Goal: Task Accomplishment & Management: Use online tool/utility

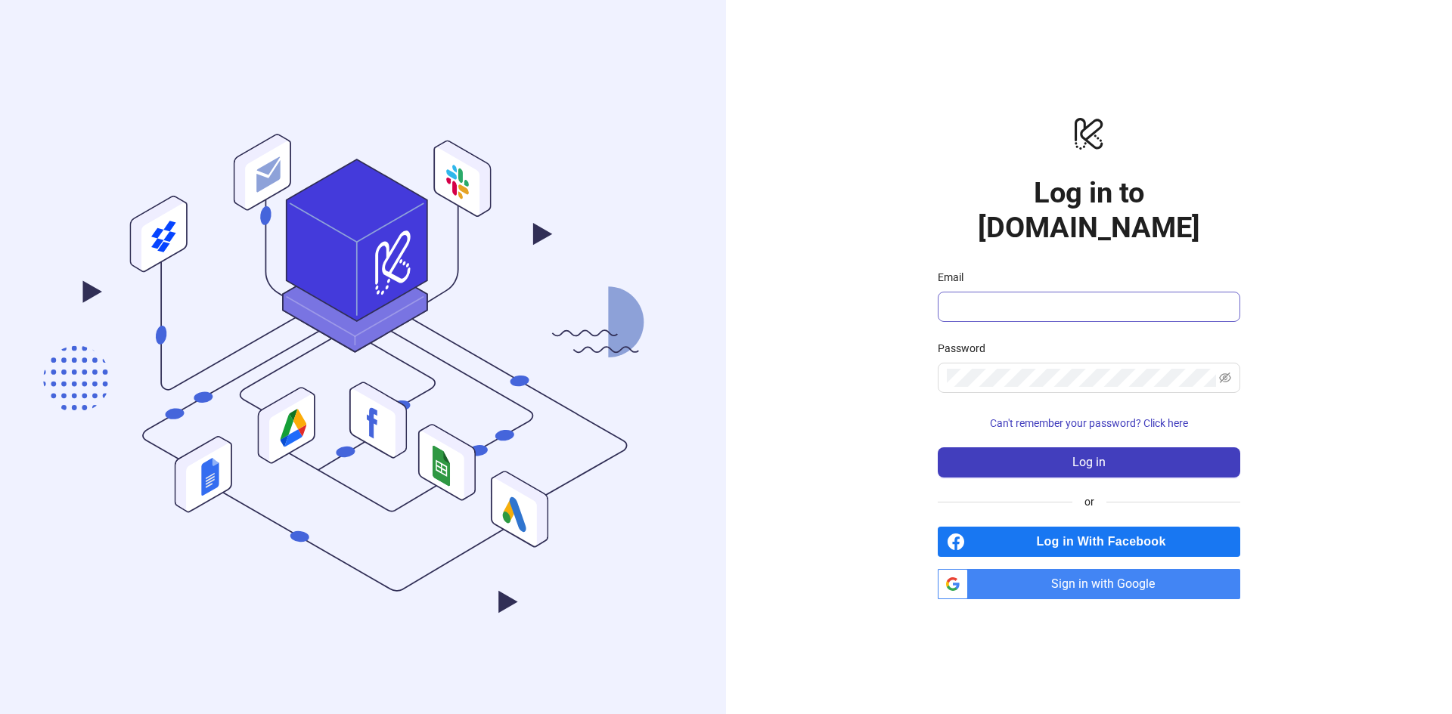
click at [1034, 298] on input "Email" at bounding box center [1087, 307] width 281 height 18
type input "**********"
click at [938, 448] on button "Log in" at bounding box center [1089, 463] width 302 height 30
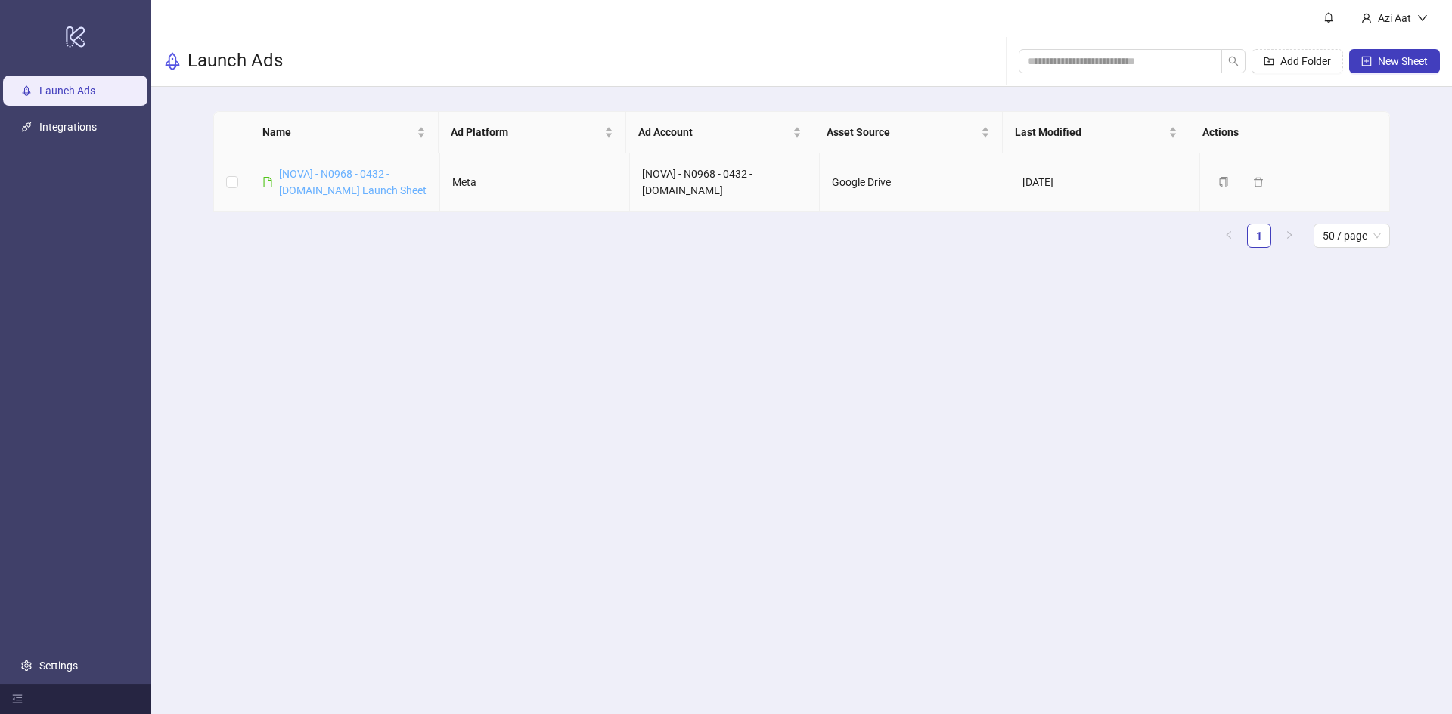
click at [361, 188] on link "[NOVA] - N0968 - 0432 - [DOMAIN_NAME] Launch Sheet" at bounding box center [352, 182] width 147 height 29
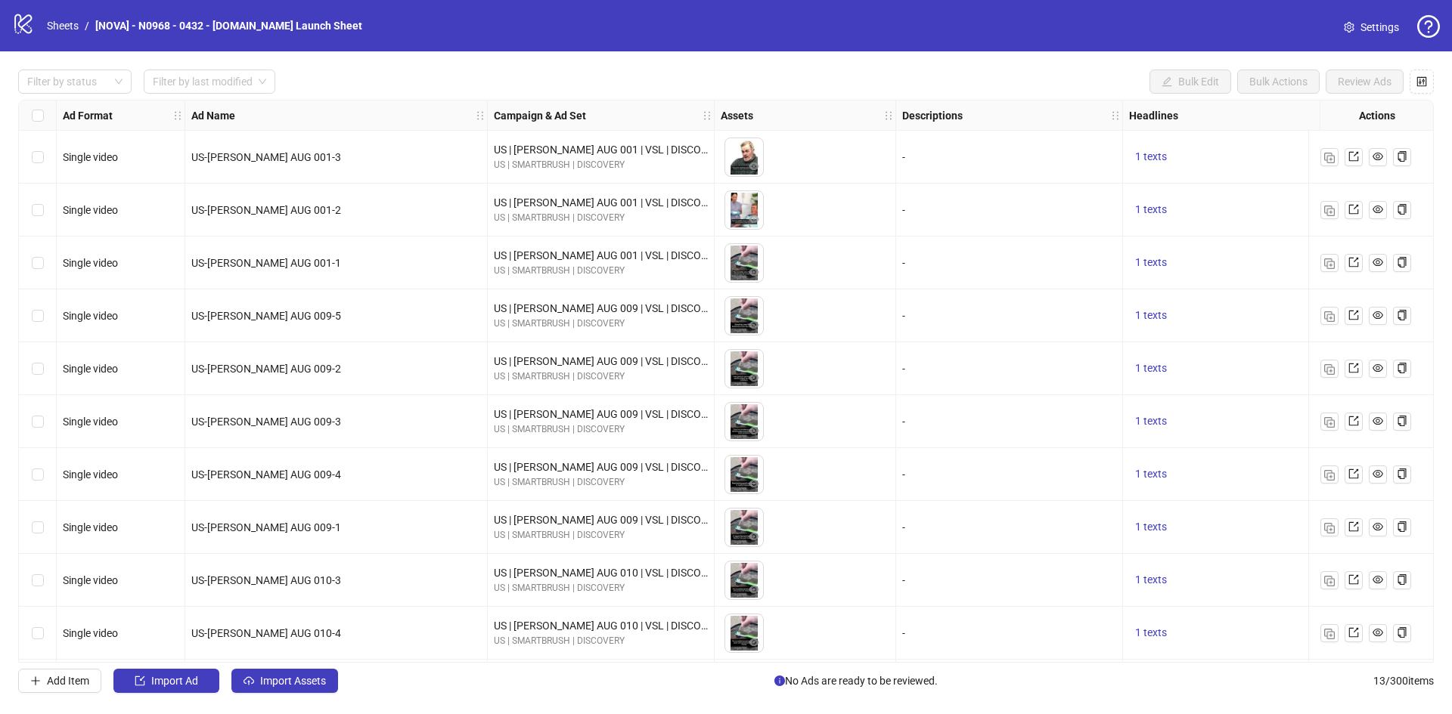
scroll to position [163, 0]
click at [289, 691] on button "Import Assets" at bounding box center [284, 681] width 107 height 24
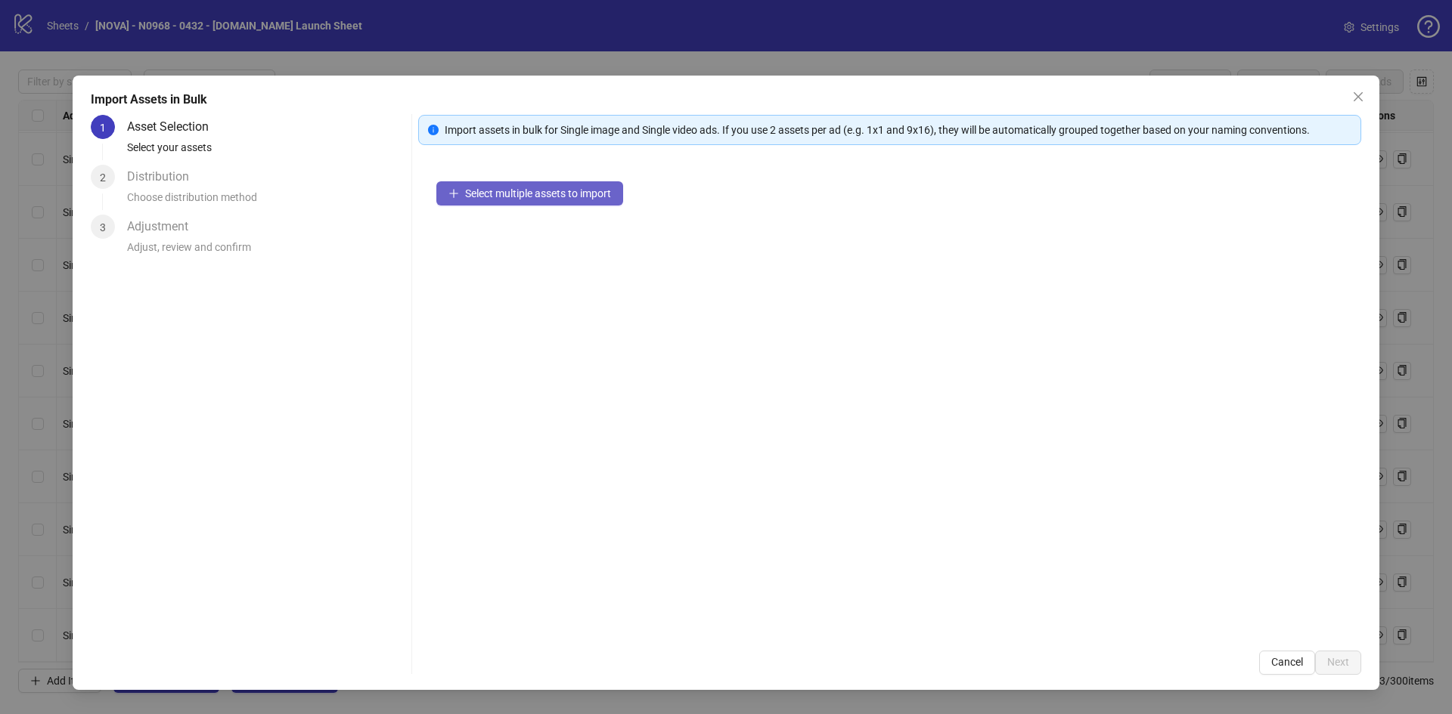
click at [507, 192] on span "Select multiple assets to import" at bounding box center [538, 194] width 146 height 12
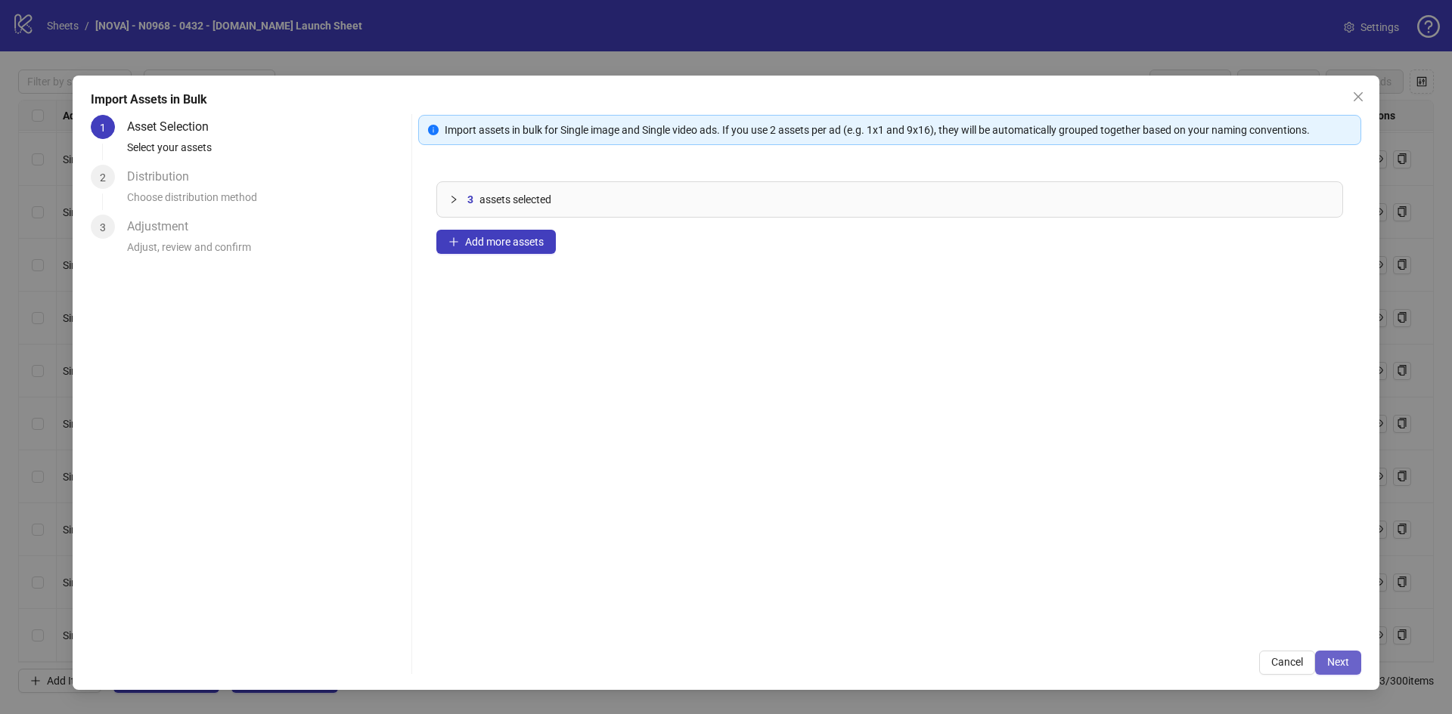
click at [1353, 657] on button "Next" at bounding box center [1338, 663] width 46 height 24
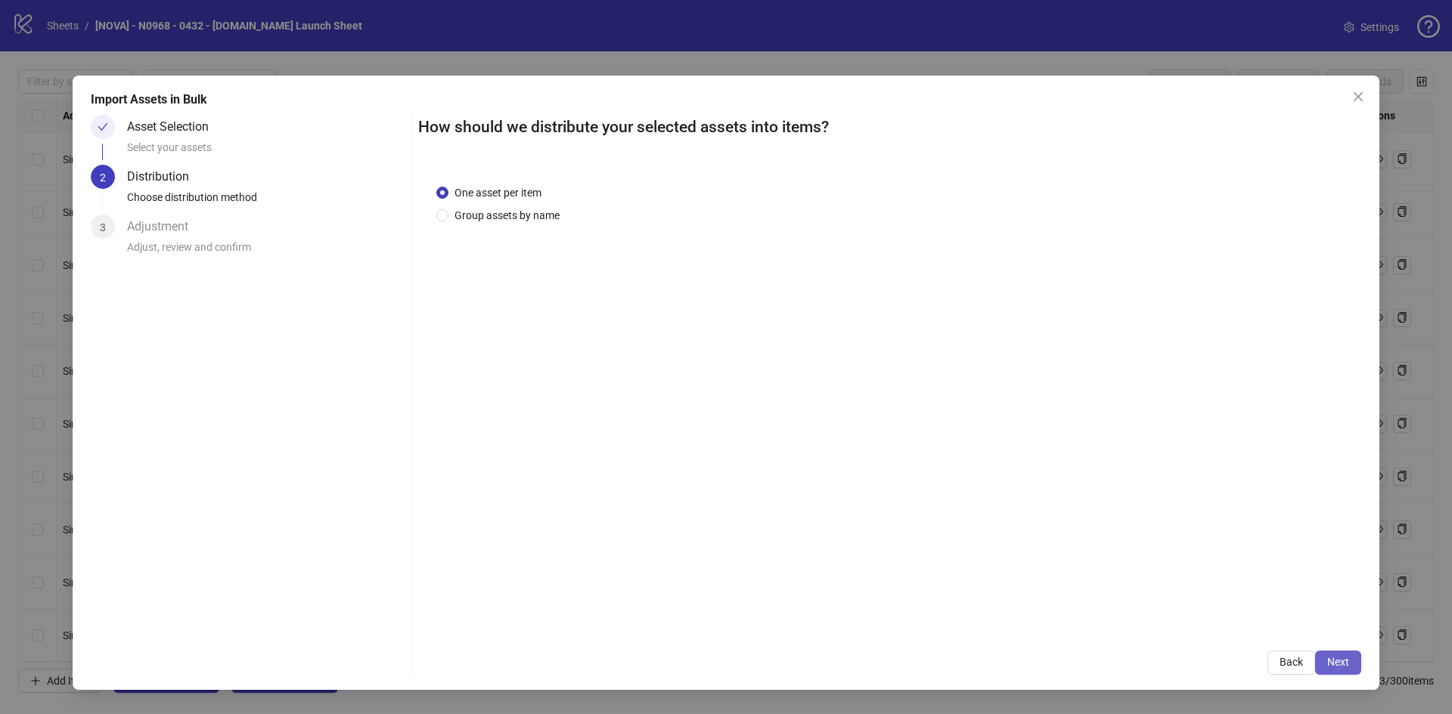
click at [1344, 658] on span "Next" at bounding box center [1338, 662] width 22 height 12
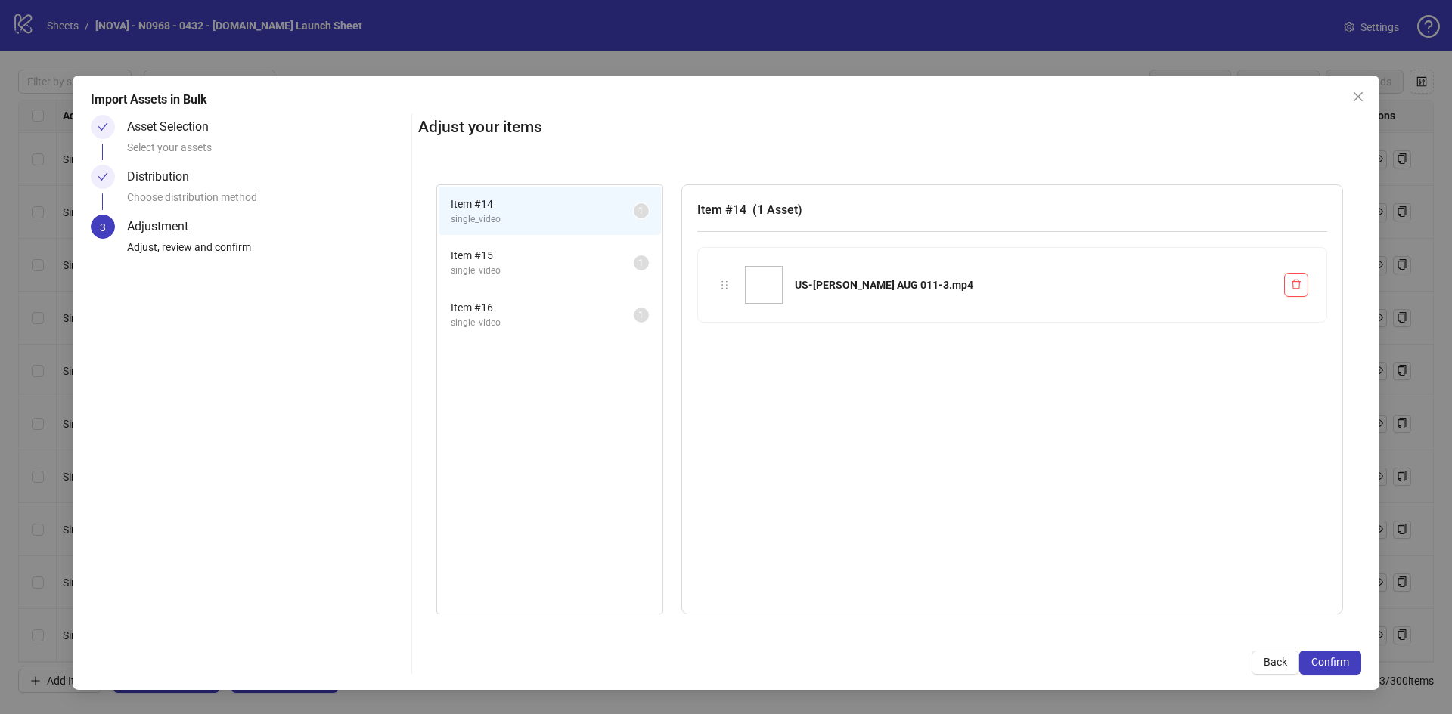
click at [1344, 658] on span "Confirm" at bounding box center [1330, 662] width 38 height 12
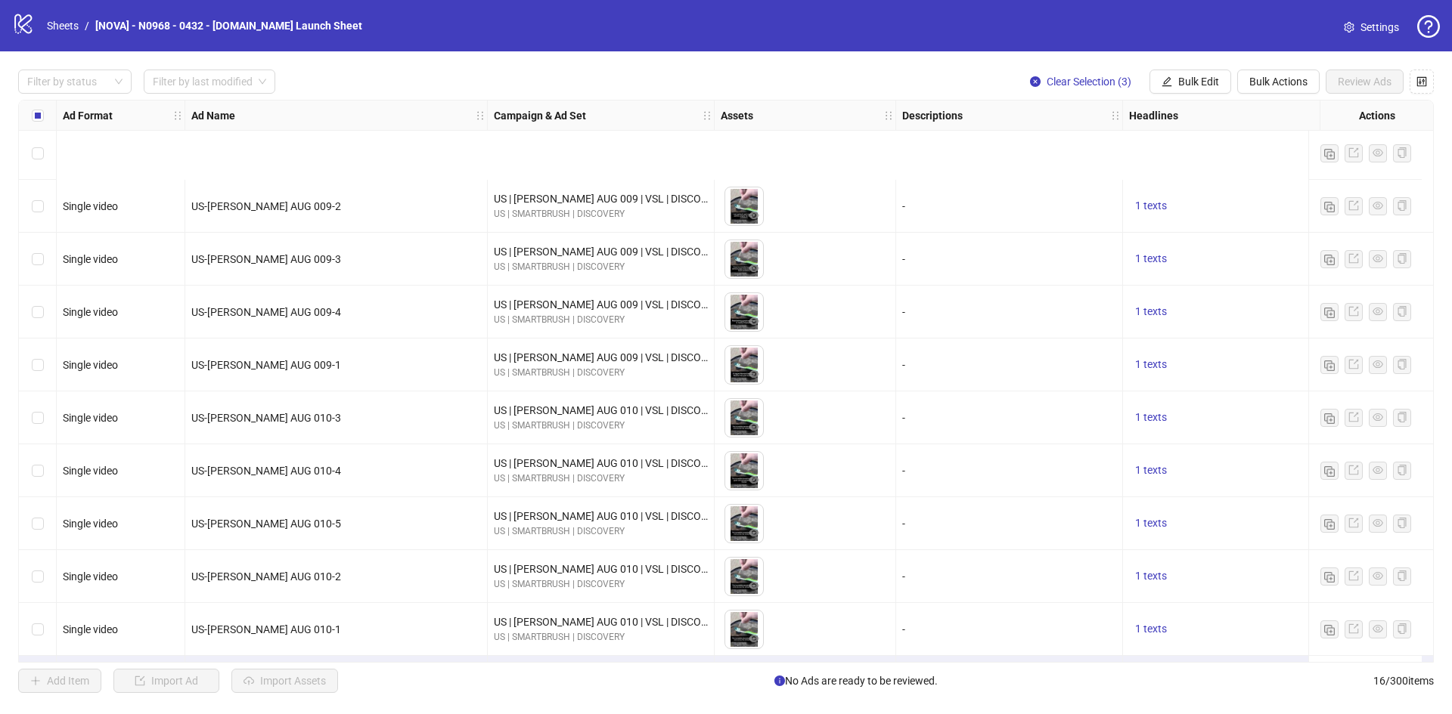
scroll to position [321, 0]
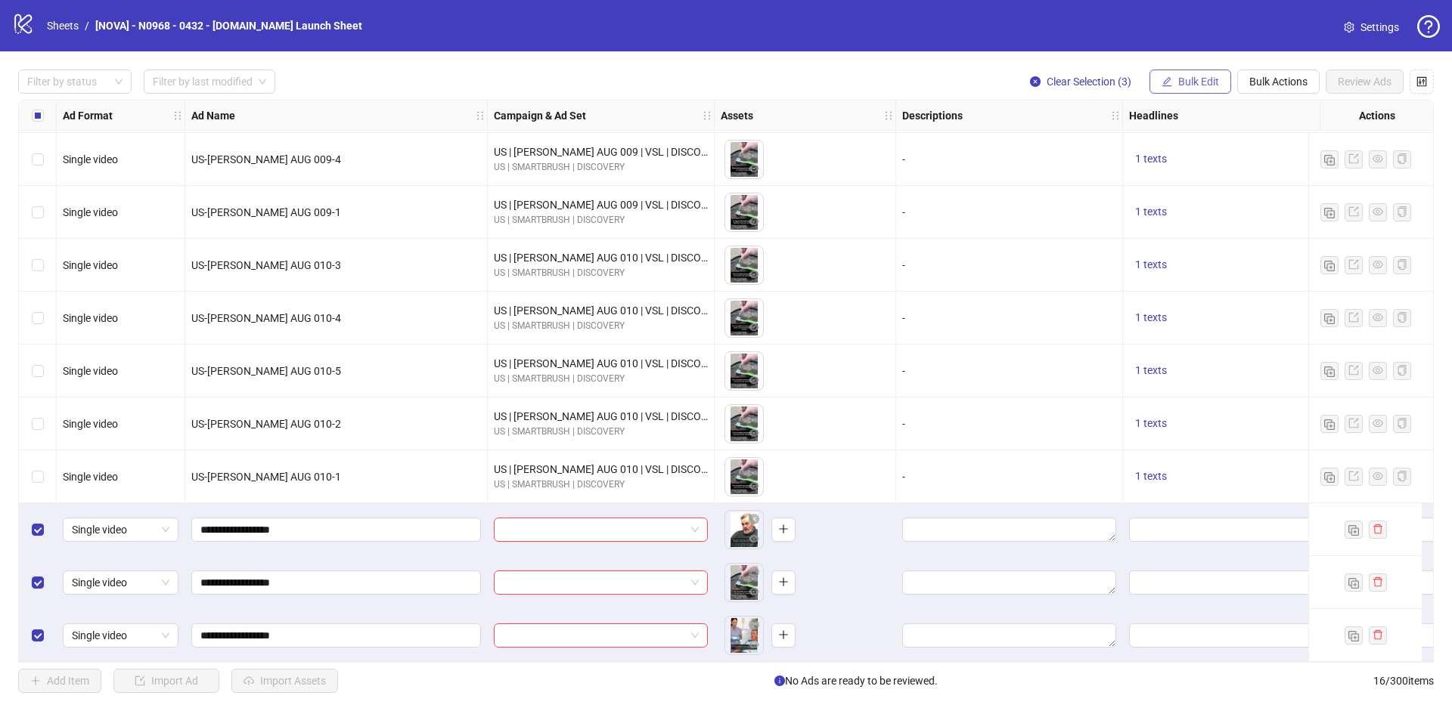
click at [1217, 83] on span "Bulk Edit" at bounding box center [1198, 82] width 41 height 12
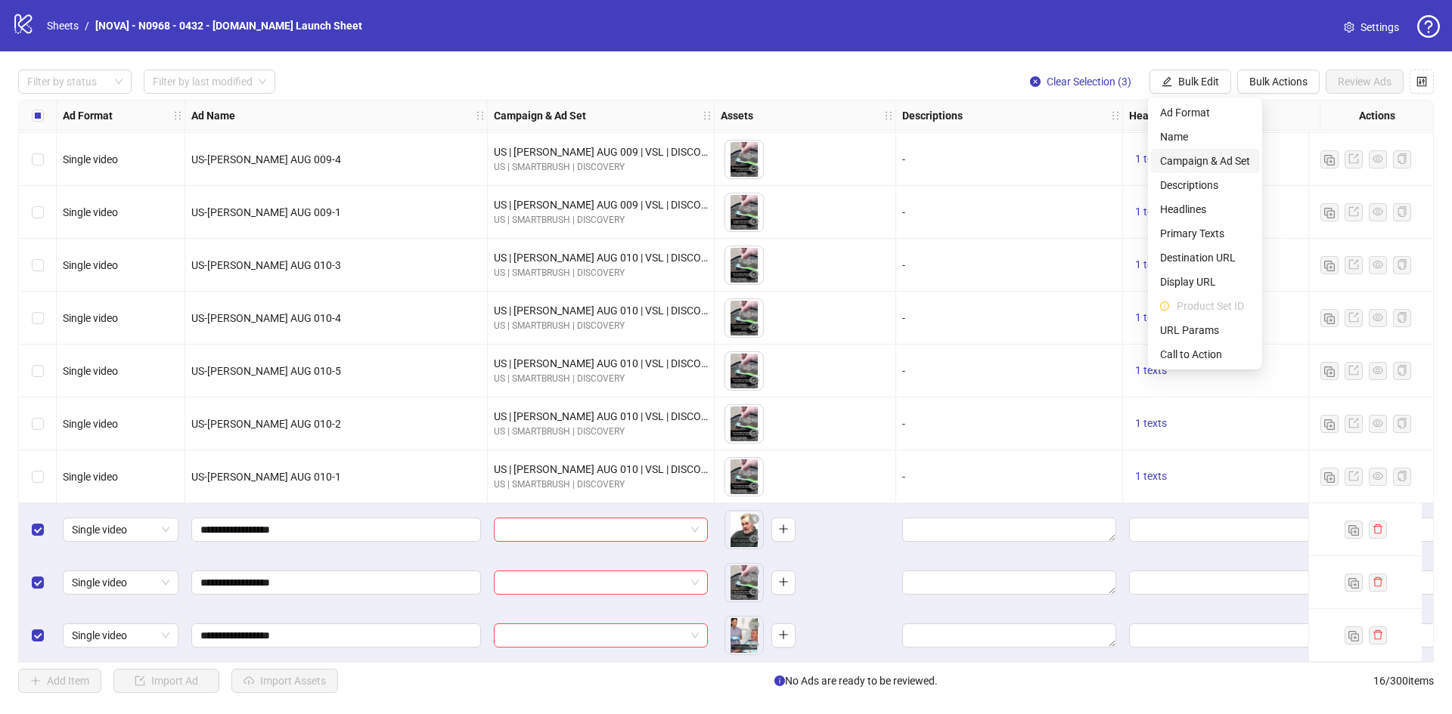
click at [1198, 158] on span "Campaign & Ad Set" at bounding box center [1205, 161] width 90 height 17
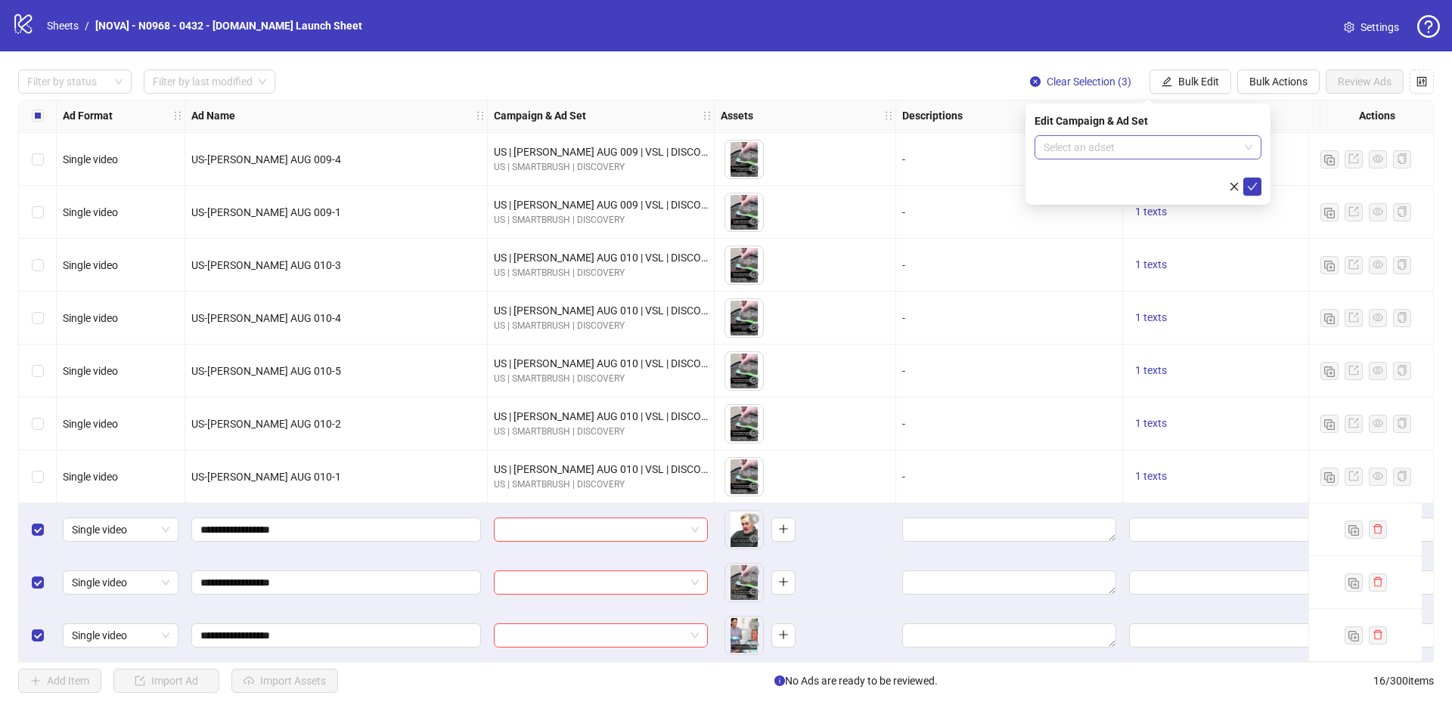
click at [1194, 144] on input "search" at bounding box center [1140, 147] width 195 height 23
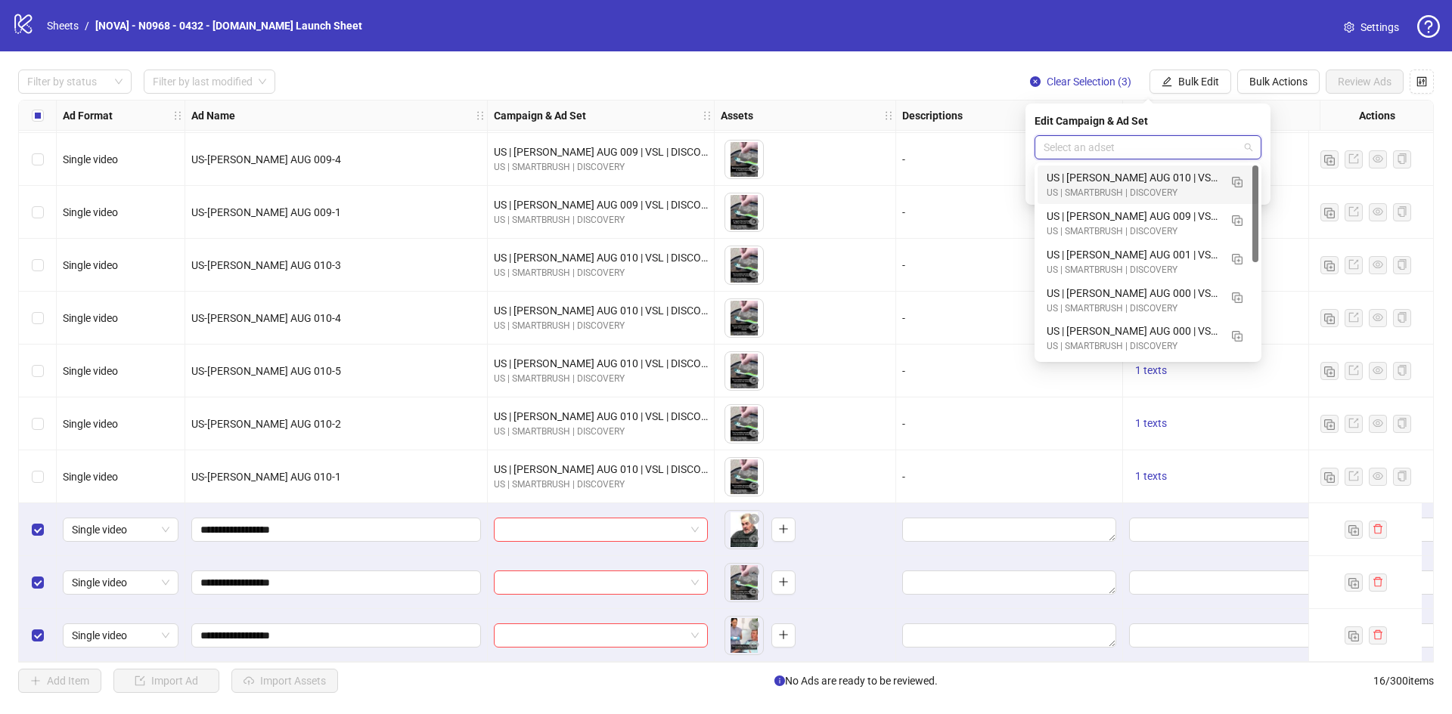
paste input "**********"
type input "**********"
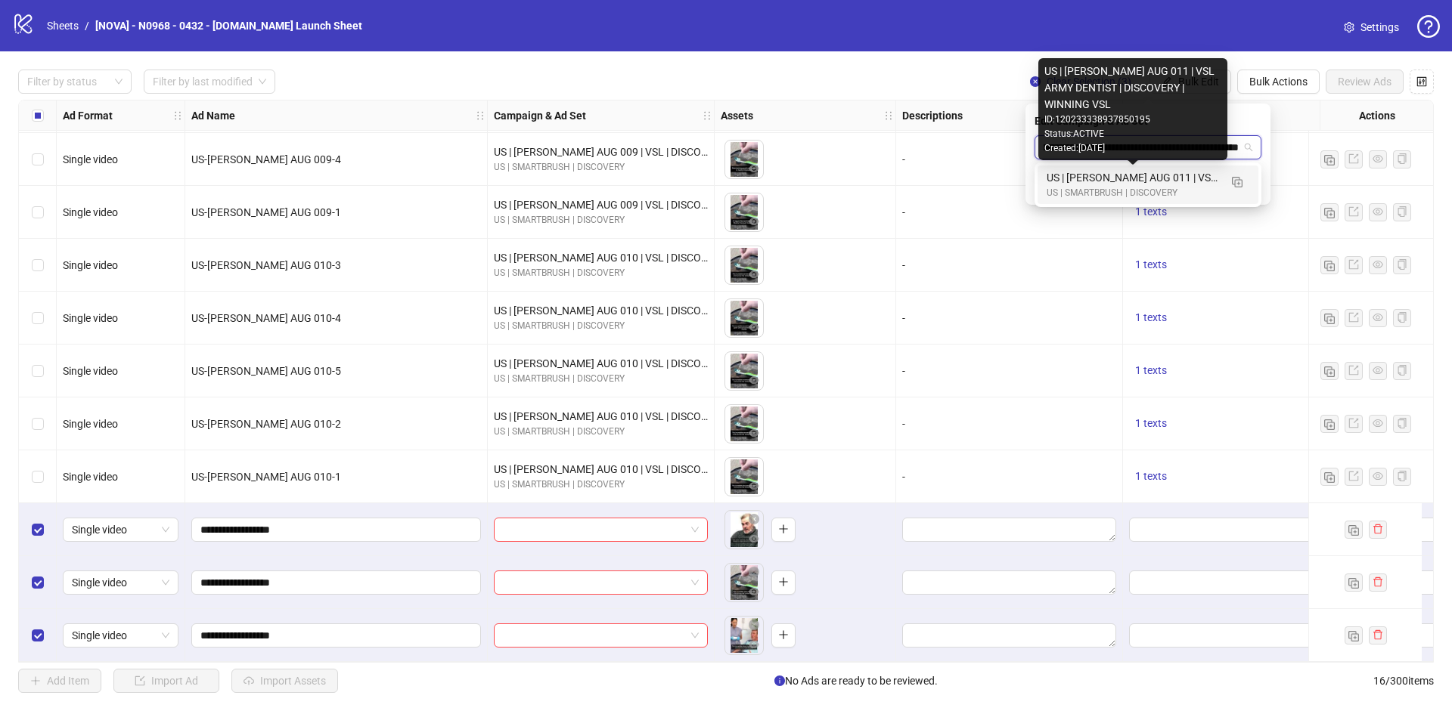
click at [1189, 171] on div "US | [PERSON_NAME] AUG 011 | VSL ARMY DENTIST | DISCOVERY | WINNING VSL" at bounding box center [1132, 177] width 172 height 17
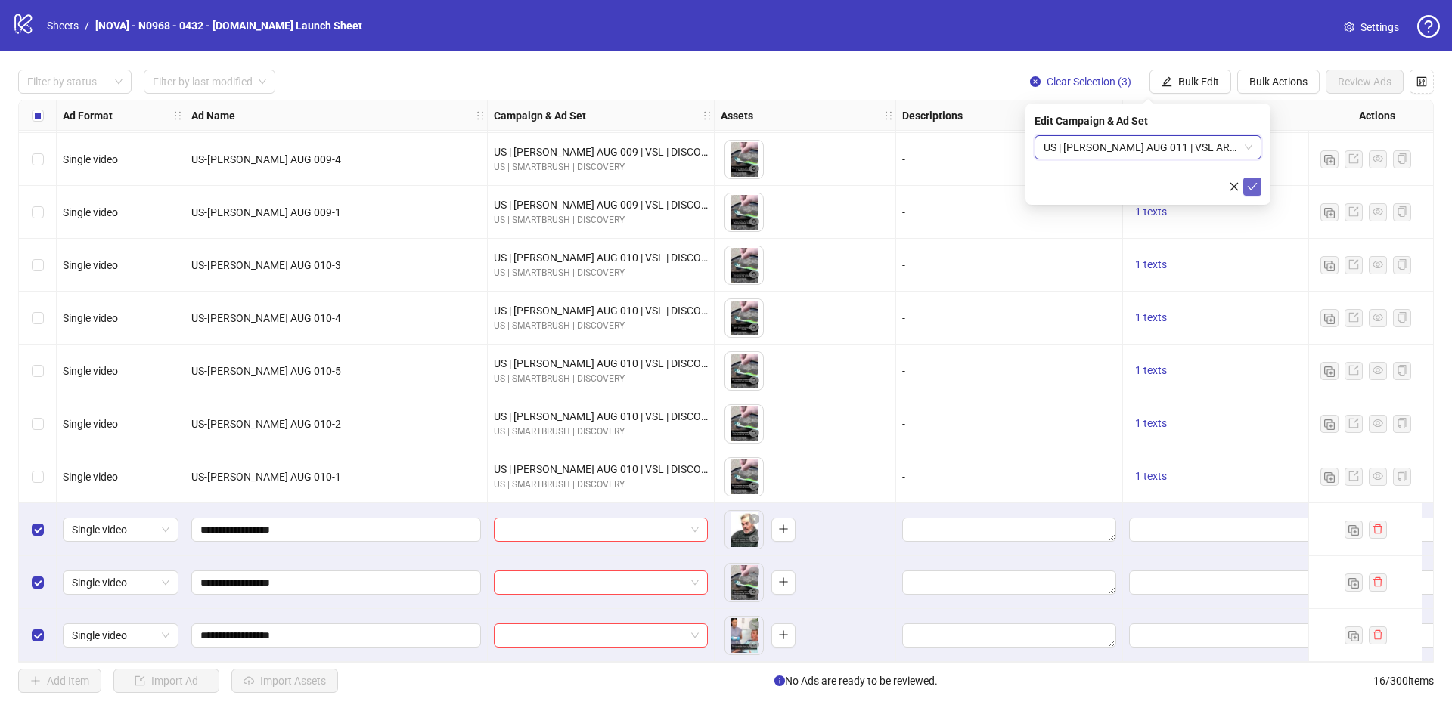
click at [1257, 183] on button "submit" at bounding box center [1252, 187] width 18 height 18
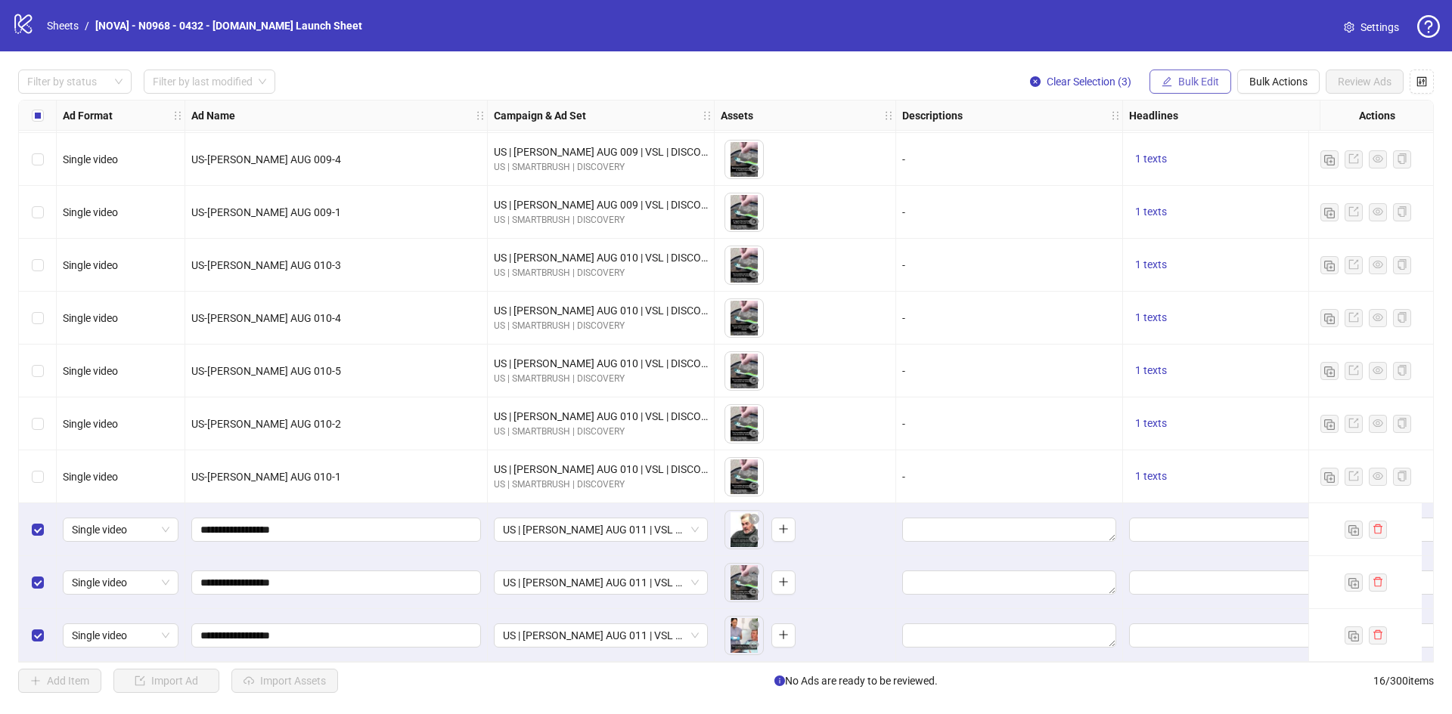
click at [1205, 77] on span "Bulk Edit" at bounding box center [1198, 82] width 41 height 12
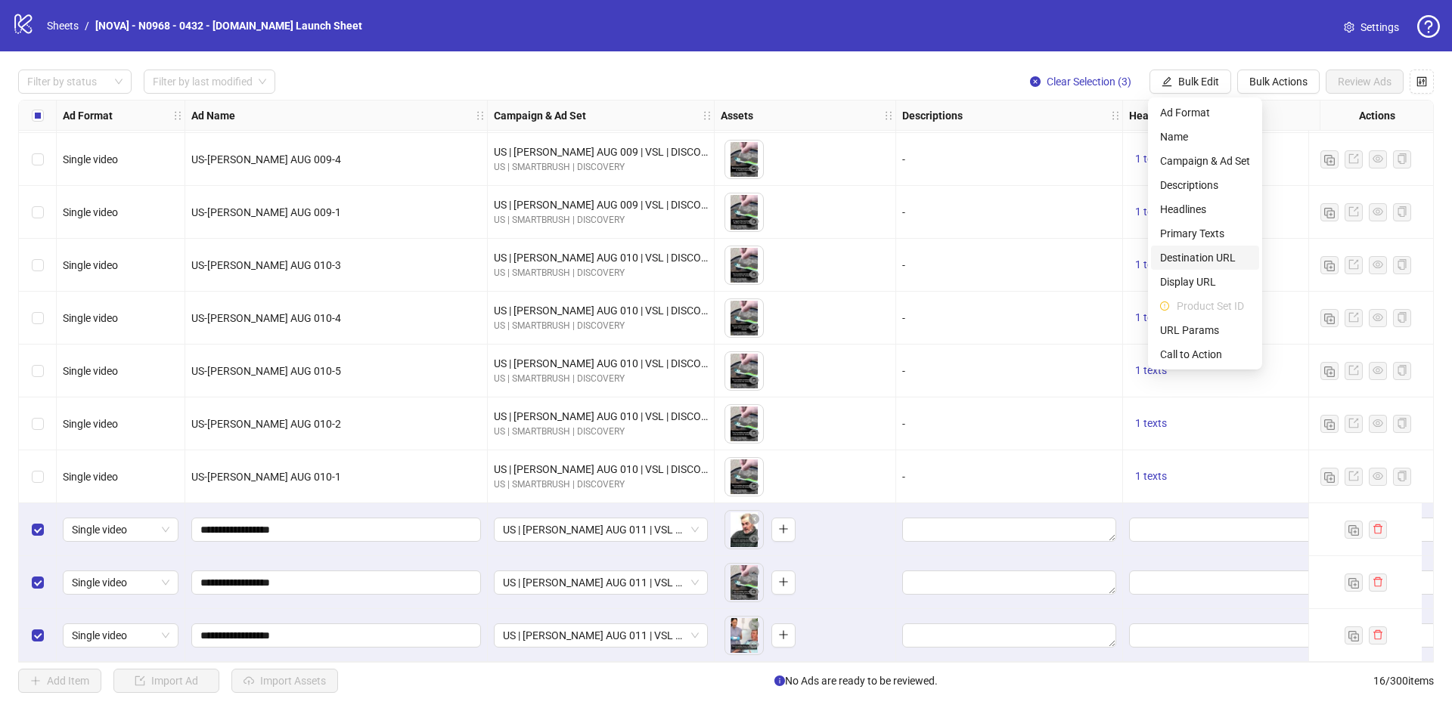
click at [1201, 259] on span "Destination URL" at bounding box center [1205, 257] width 90 height 17
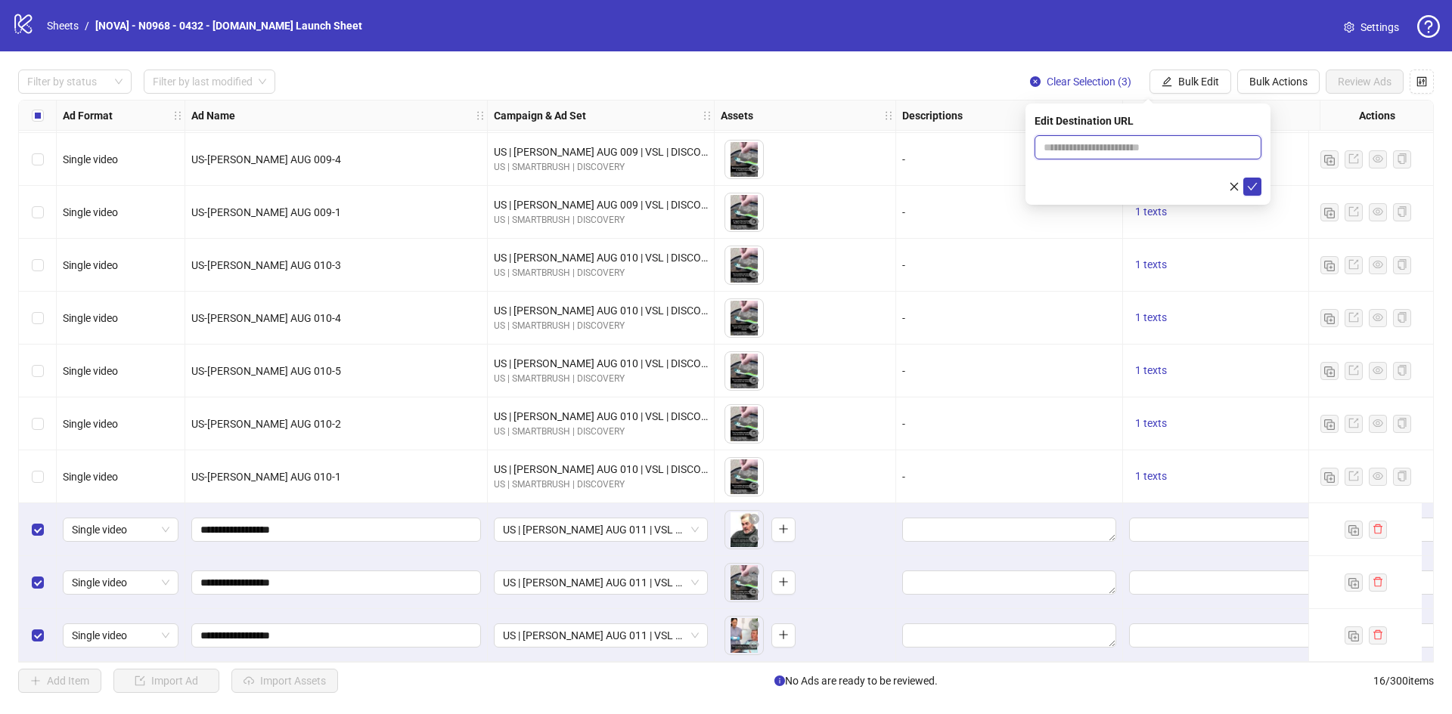
click at [1108, 139] on input "text" at bounding box center [1141, 147] width 197 height 17
paste input "**********"
type input "**********"
click at [1255, 191] on icon "check" at bounding box center [1252, 186] width 11 height 11
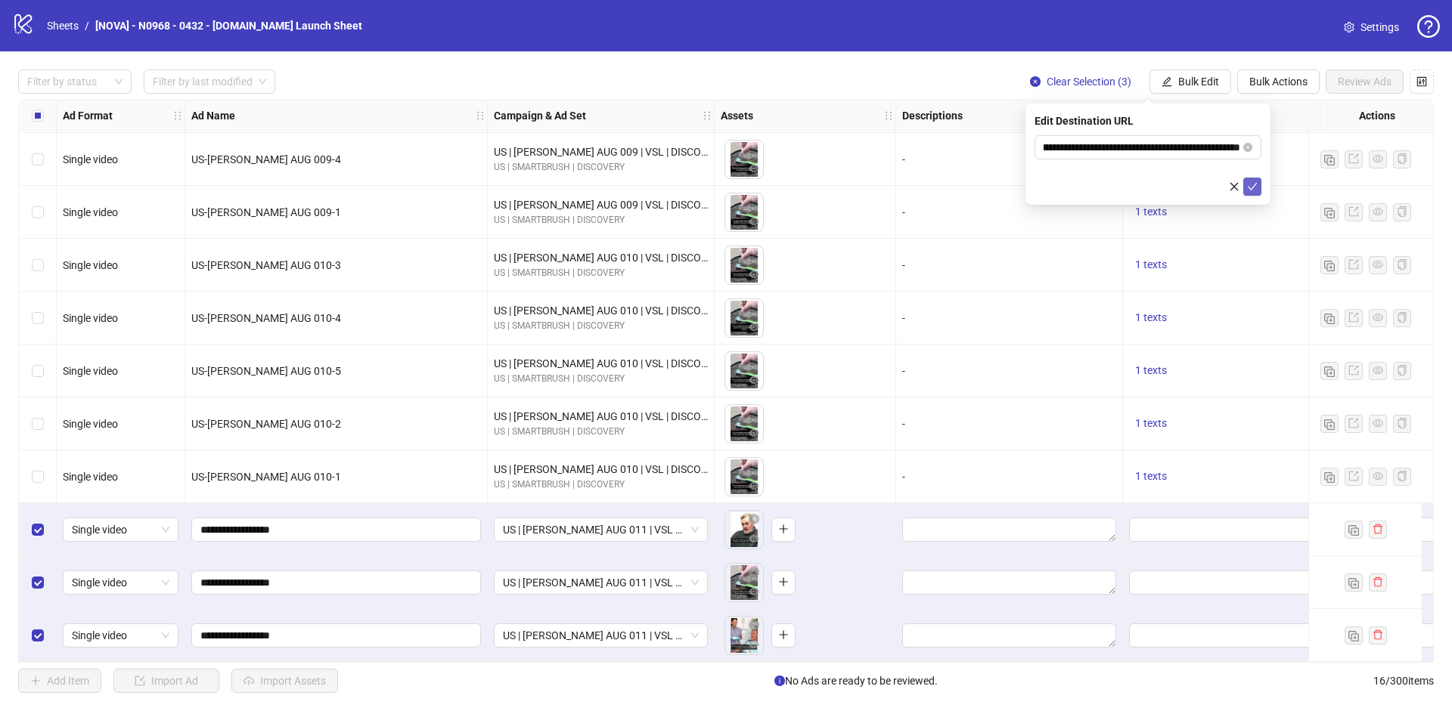
scroll to position [0, 0]
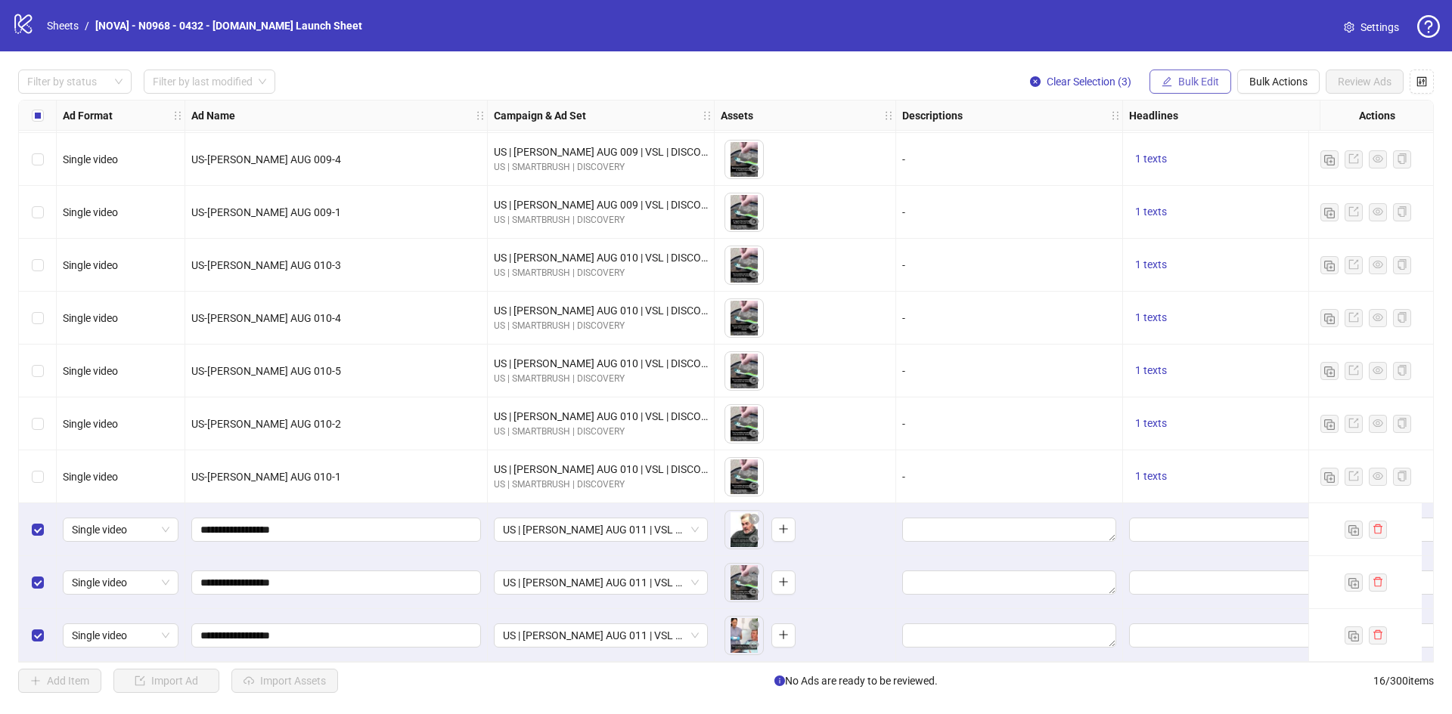
click at [1204, 73] on button "Bulk Edit" at bounding box center [1190, 82] width 82 height 24
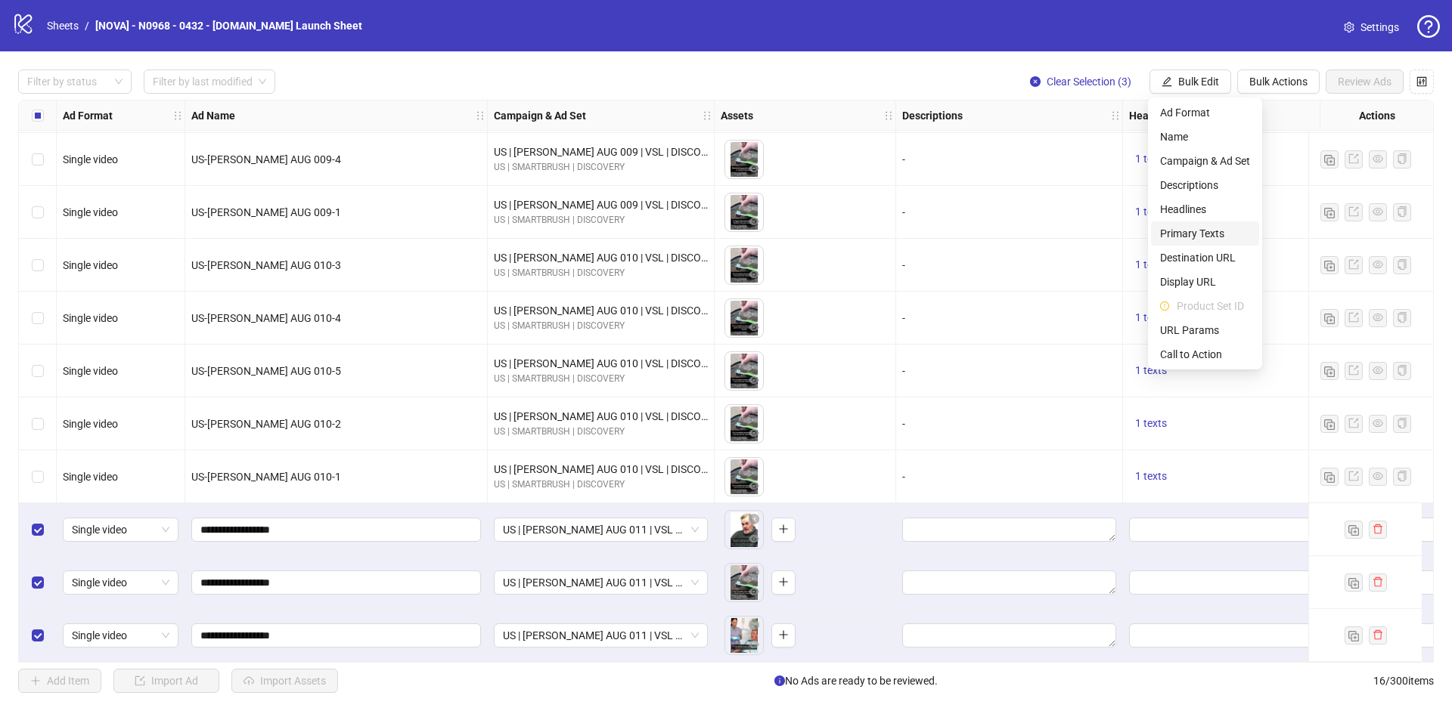
click at [1196, 233] on span "Primary Texts" at bounding box center [1205, 233] width 90 height 17
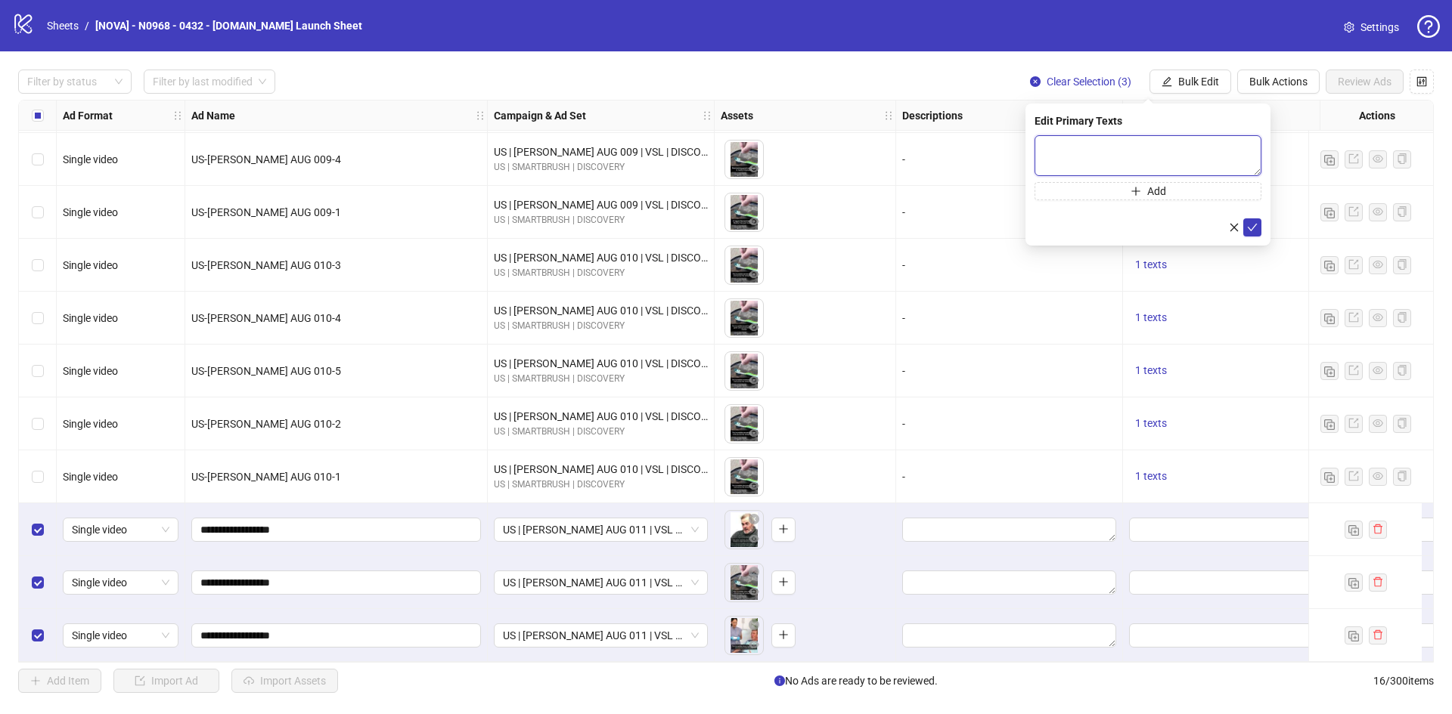
click at [1106, 163] on textarea at bounding box center [1147, 155] width 227 height 41
paste textarea "**********"
type textarea "**********"
click at [1252, 225] on icon "check" at bounding box center [1252, 227] width 11 height 11
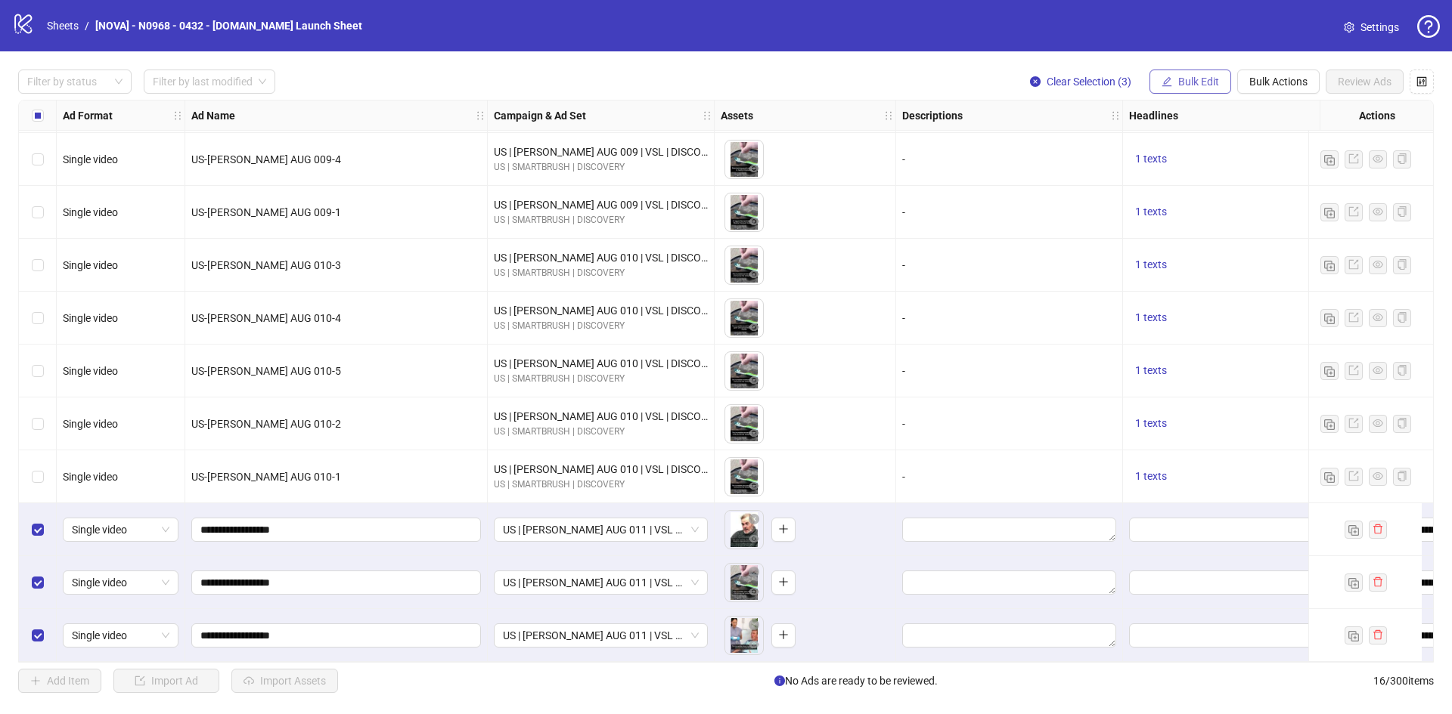
click at [1203, 77] on span "Bulk Edit" at bounding box center [1198, 82] width 41 height 12
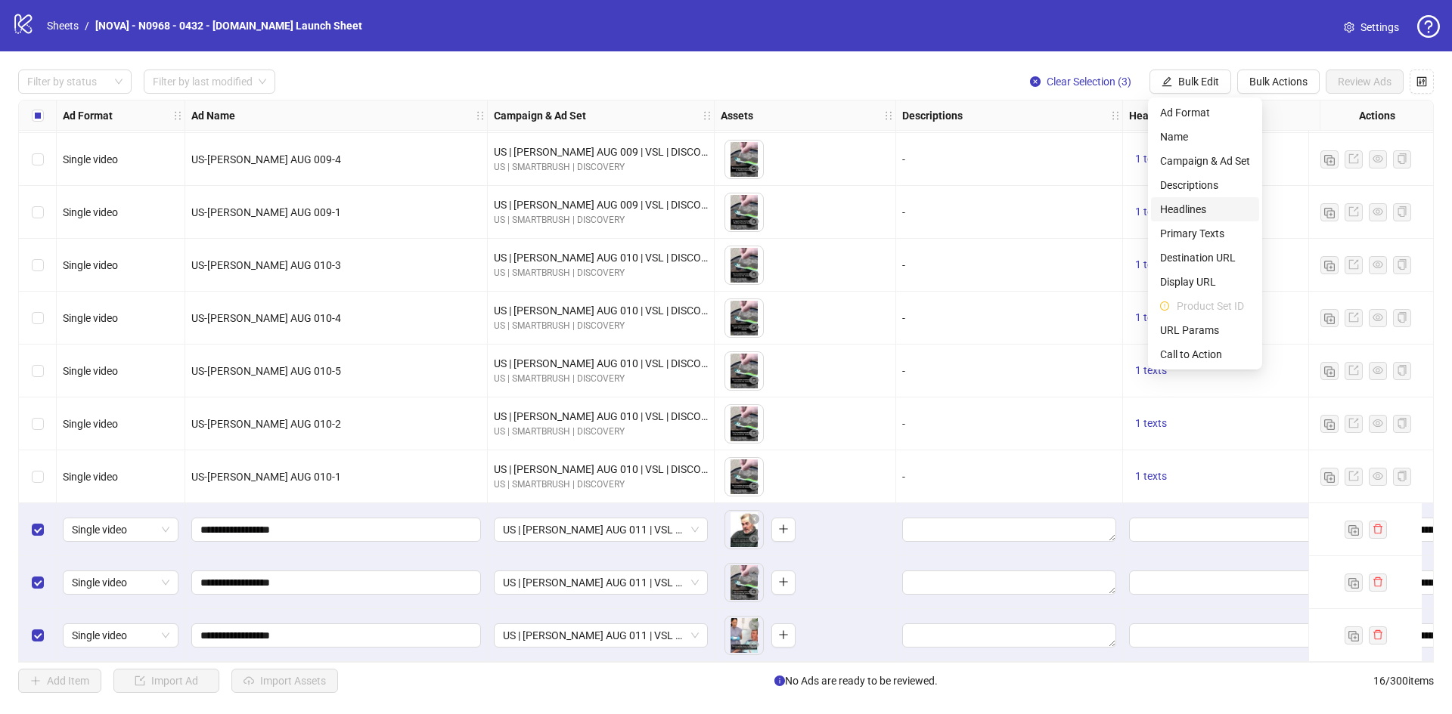
click at [1175, 204] on span "Headlines" at bounding box center [1205, 209] width 90 height 17
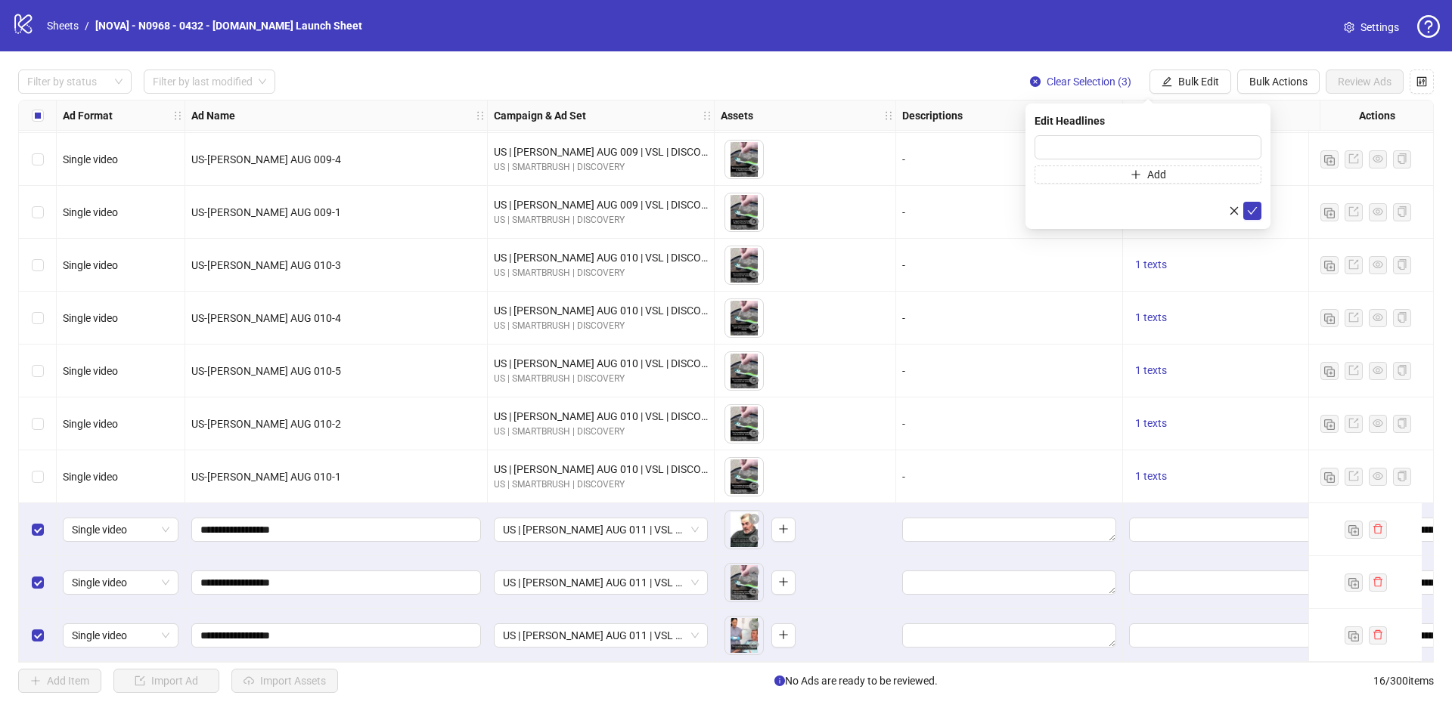
click at [1126, 119] on div "Edit Headlines" at bounding box center [1147, 121] width 227 height 17
click at [1121, 134] on div "Edit Headlines Add" at bounding box center [1147, 167] width 245 height 126
click at [1120, 142] on input "text" at bounding box center [1147, 147] width 227 height 24
paste input "**********"
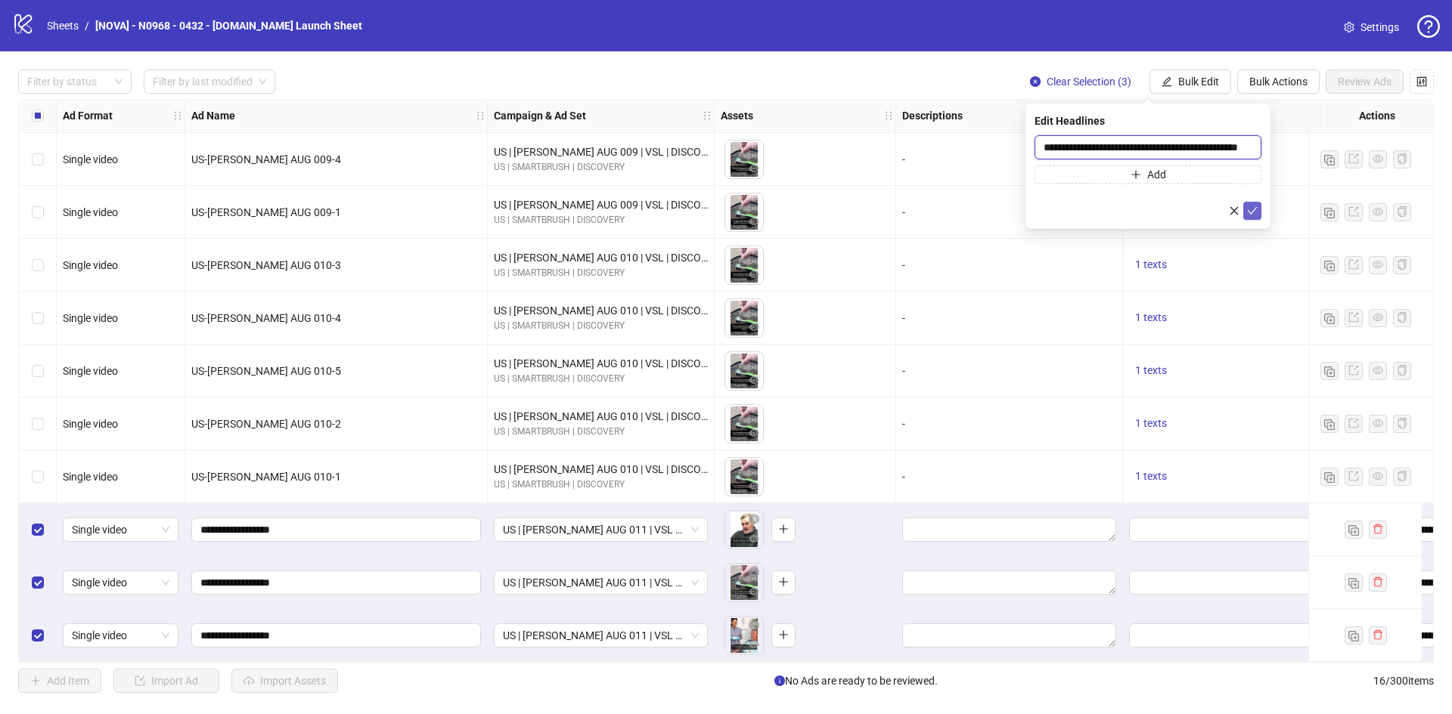
type input "**********"
click at [1253, 206] on icon "check" at bounding box center [1252, 211] width 11 height 11
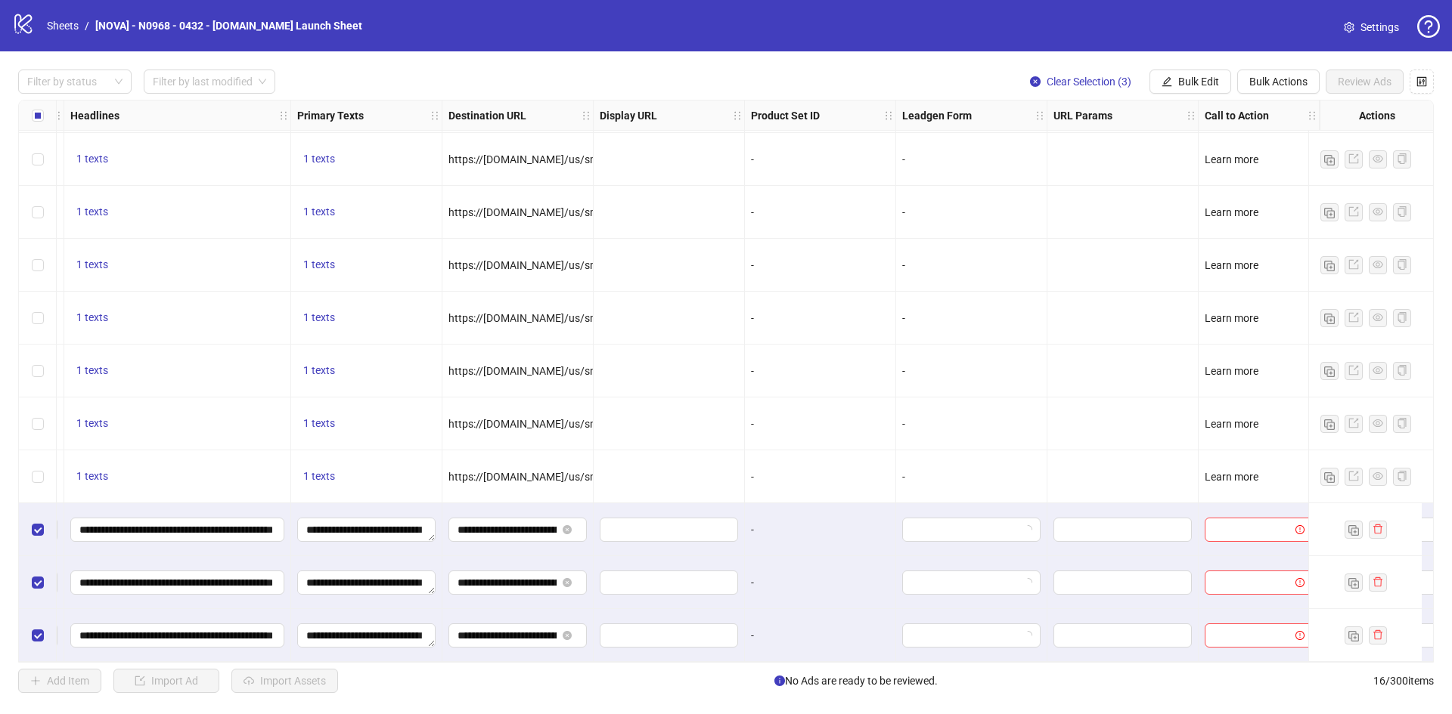
scroll to position [321, 1221]
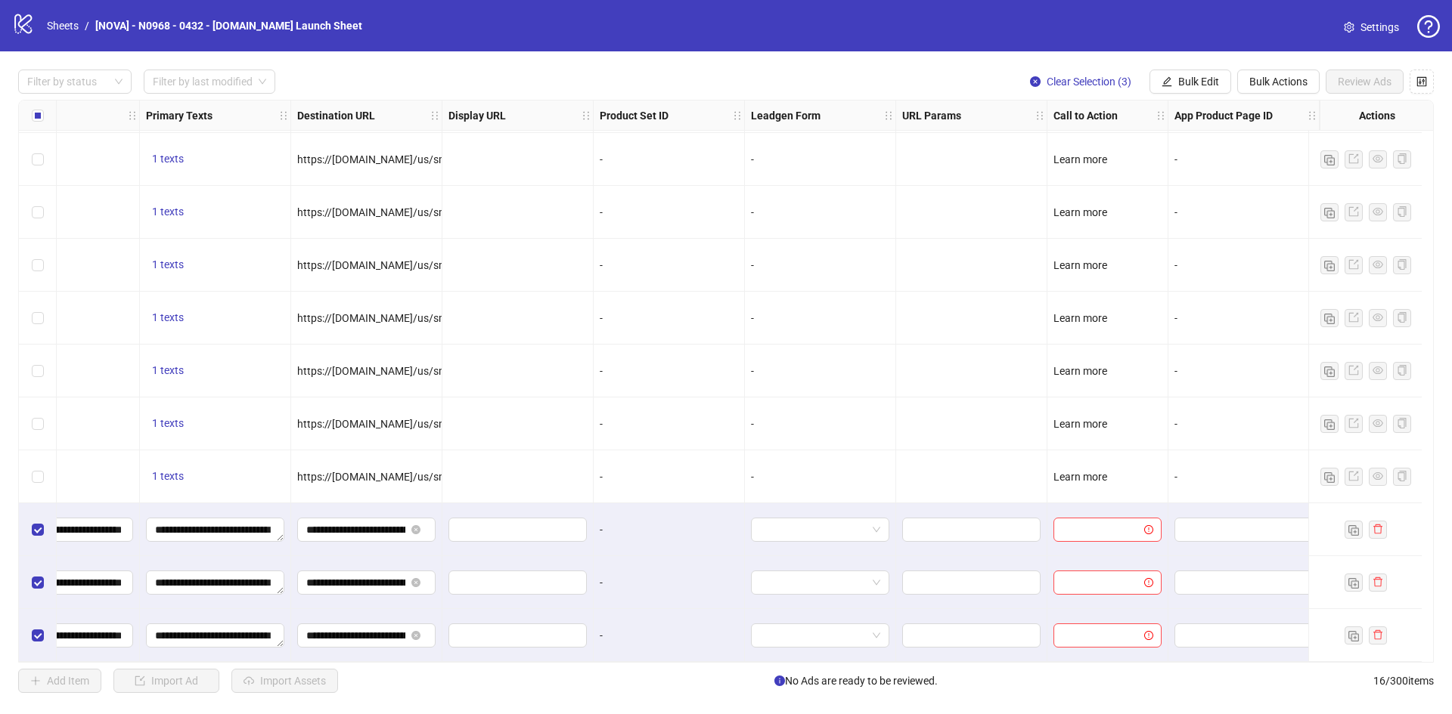
click at [1192, 95] on div "Filter by status Filter by last modified Clear Selection (3) Bulk Edit Bulk Act…" at bounding box center [726, 381] width 1452 height 660
click at [1197, 83] on span "Bulk Edit" at bounding box center [1198, 82] width 41 height 12
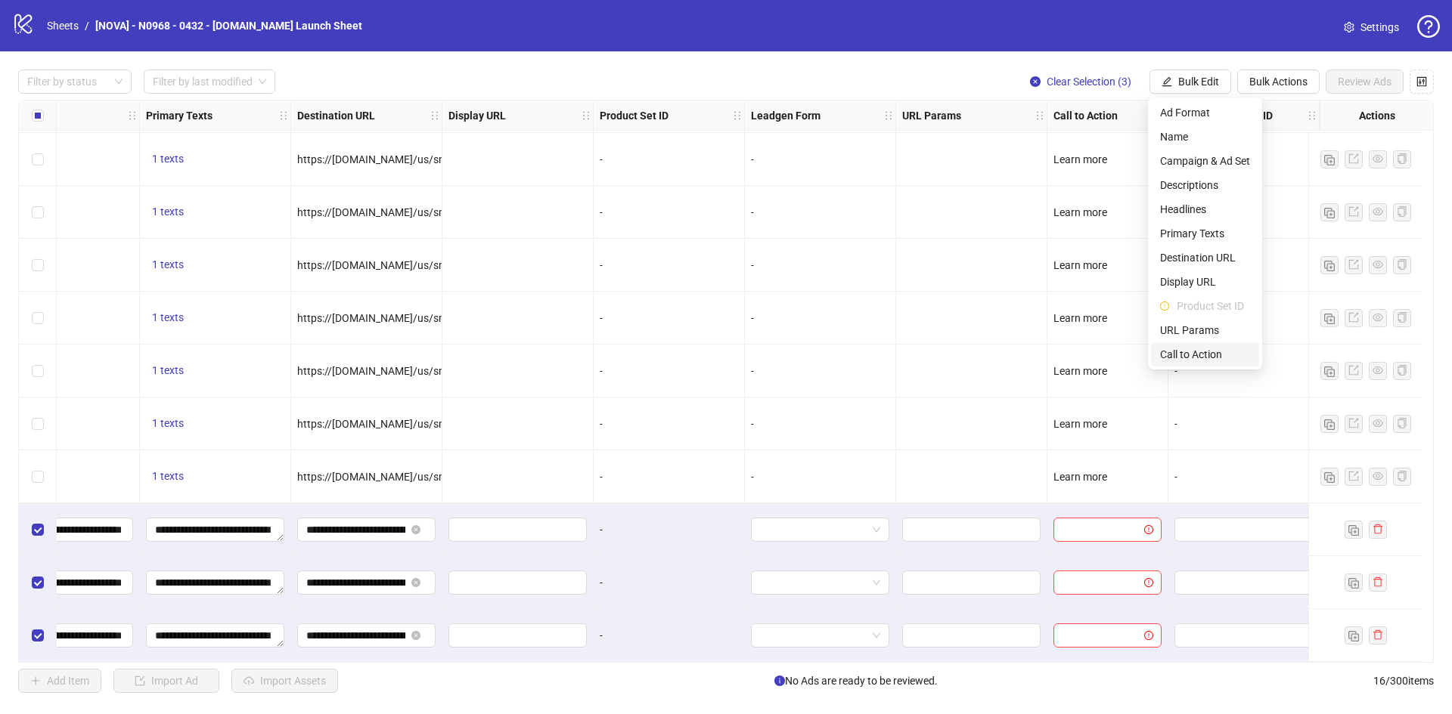
click at [1195, 352] on span "Call to Action" at bounding box center [1205, 354] width 90 height 17
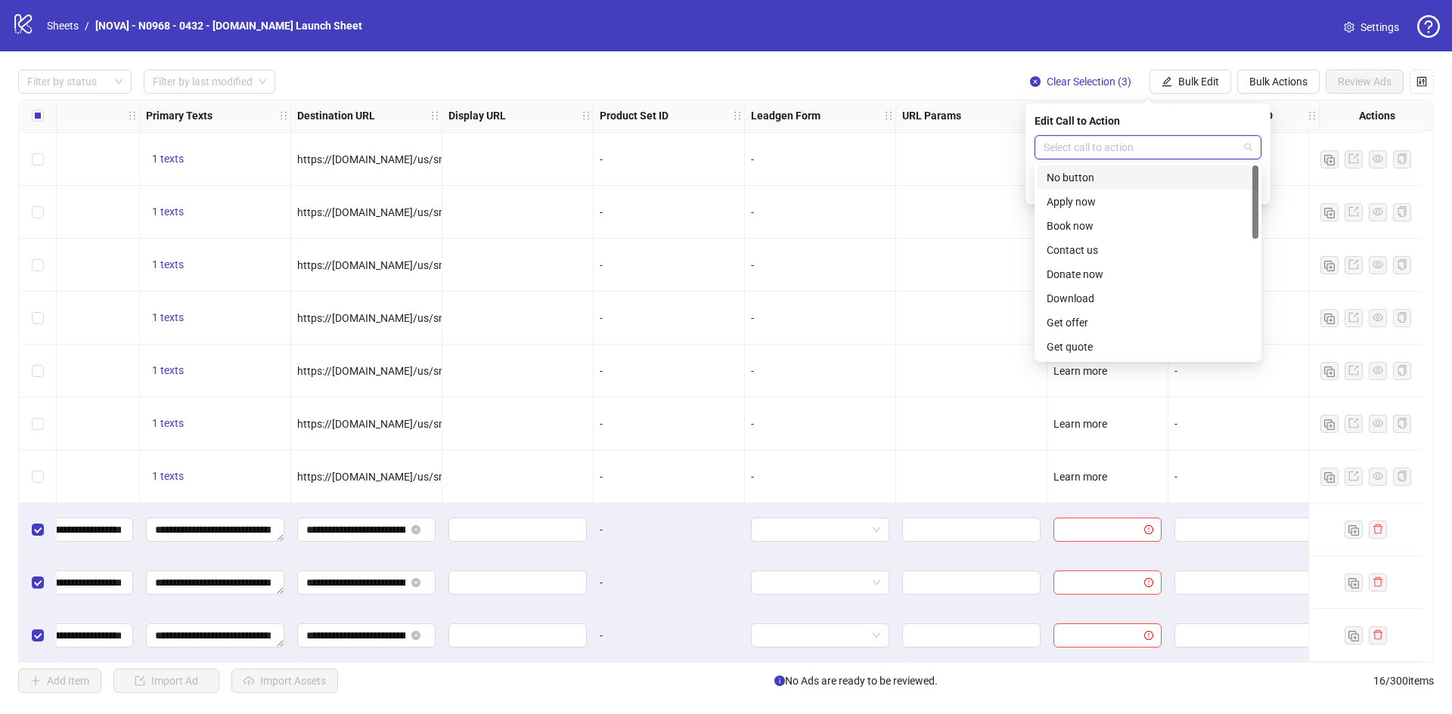
click at [1131, 144] on input "search" at bounding box center [1140, 147] width 195 height 23
click at [1107, 249] on div "Learn more" at bounding box center [1147, 244] width 203 height 17
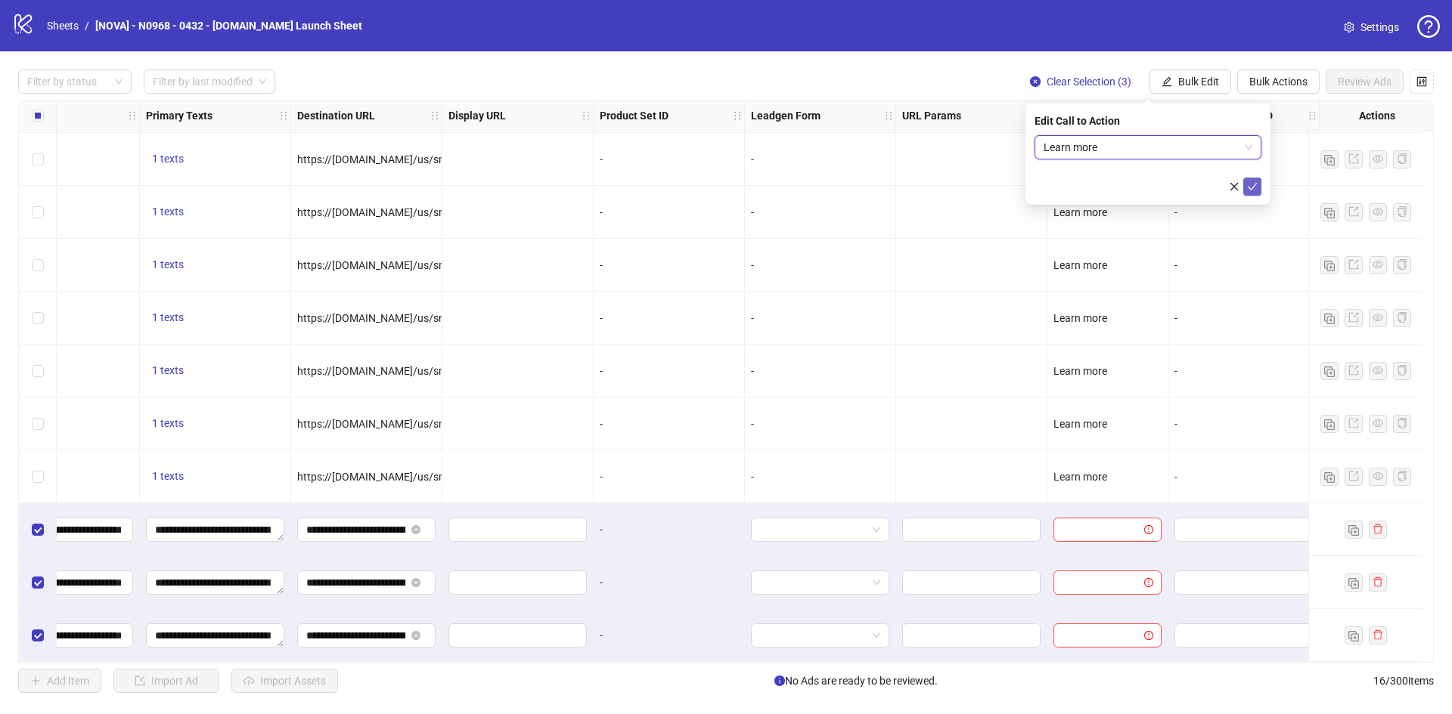
click at [1246, 187] on button "submit" at bounding box center [1252, 187] width 18 height 18
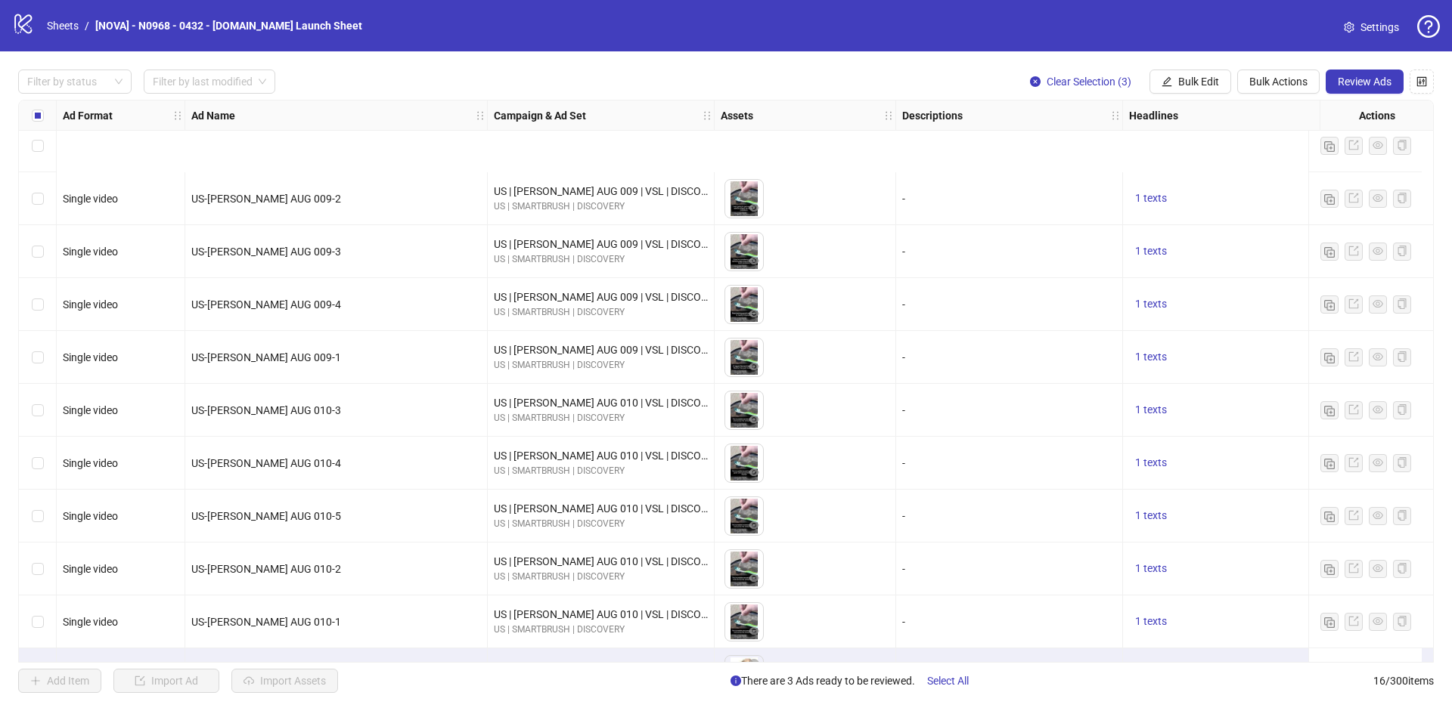
scroll to position [321, 0]
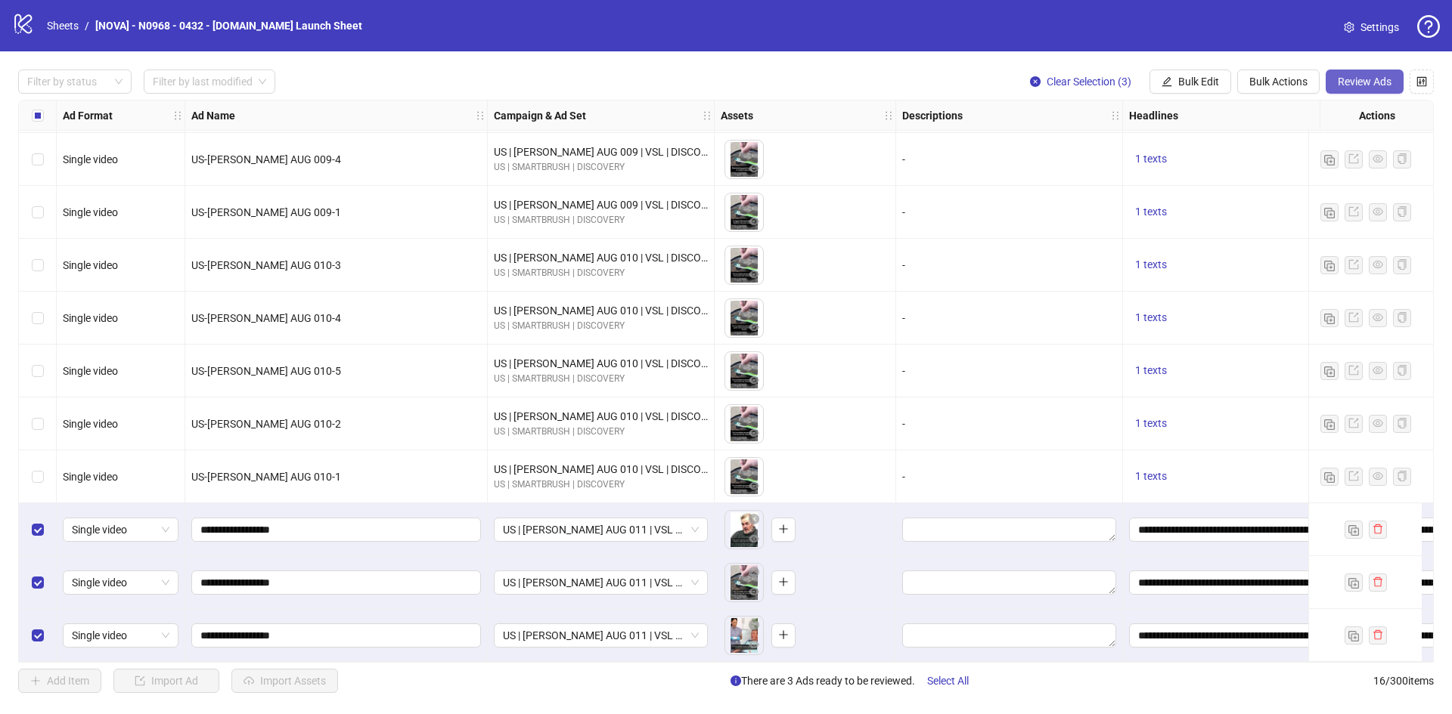
click at [1365, 83] on span "Review Ads" at bounding box center [1364, 82] width 54 height 12
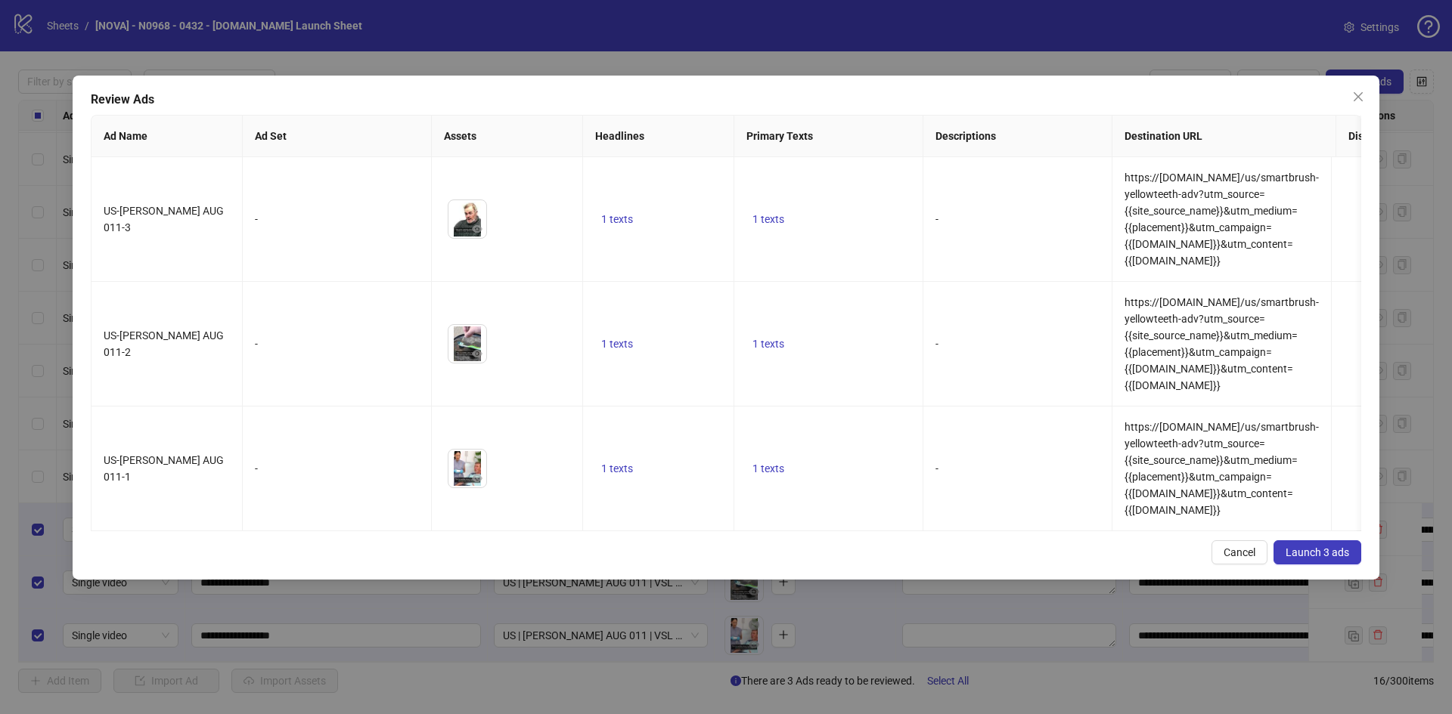
click at [1313, 547] on span "Launch 3 ads" at bounding box center [1317, 553] width 64 height 12
